Goal: Find specific page/section: Find specific page/section

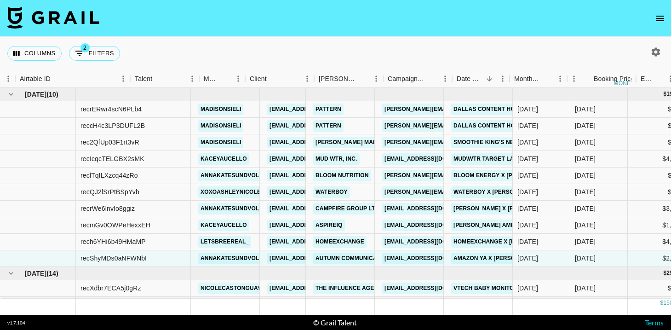
scroll to position [5, 61]
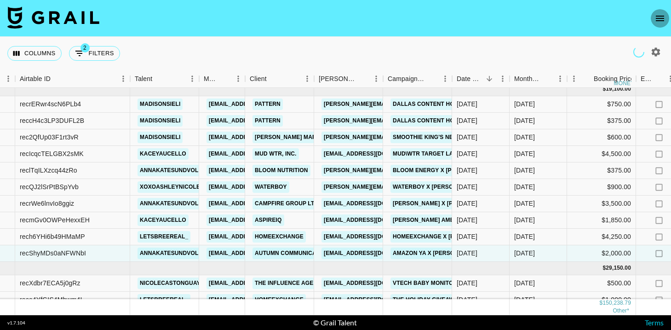
click at [656, 23] on icon "open drawer" at bounding box center [659, 18] width 11 height 11
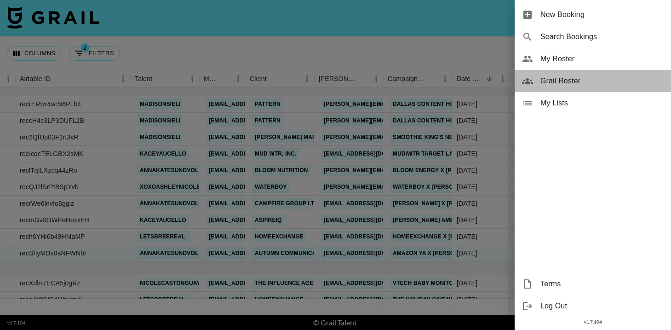
click at [587, 80] on span "Grail Roster" at bounding box center [601, 80] width 123 height 11
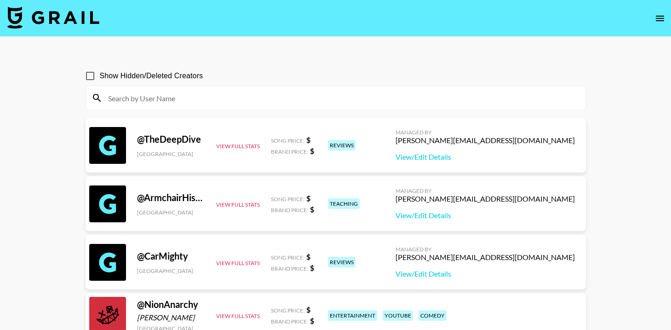
click at [257, 97] on input at bounding box center [341, 98] width 477 height 15
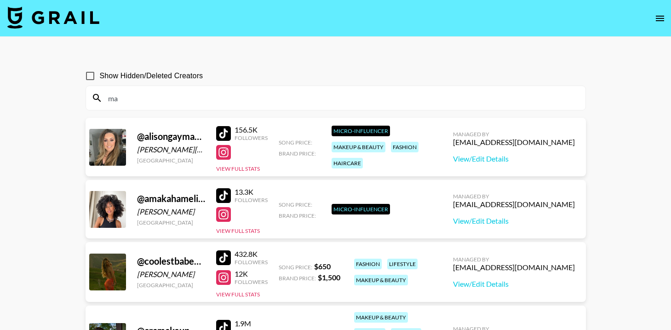
type input "m"
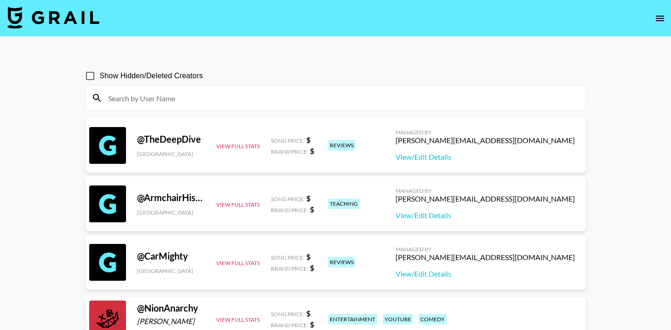
click at [32, 14] on img at bounding box center [53, 17] width 92 height 22
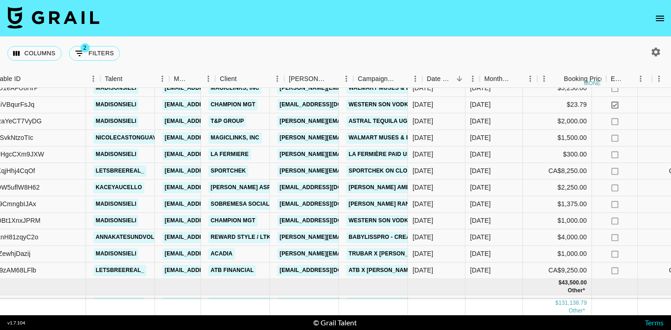
scroll to position [498, 120]
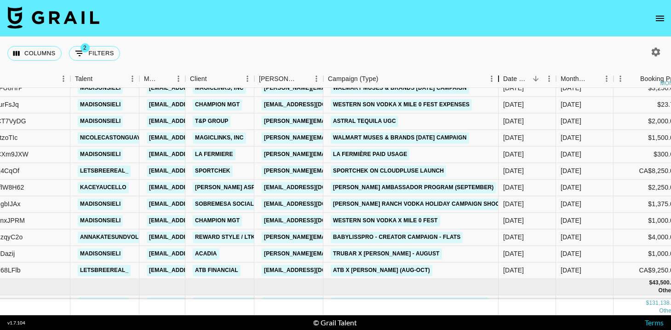
drag, startPoint x: 395, startPoint y: 78, endPoint x: 505, endPoint y: 79, distance: 109.9
click at [504, 79] on div "Campaign (Type)" at bounding box center [498, 79] width 11 height 18
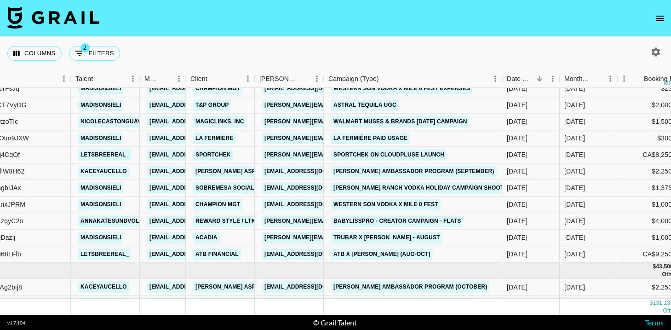
scroll to position [499, 120]
